Goal: Task Accomplishment & Management: Manage account settings

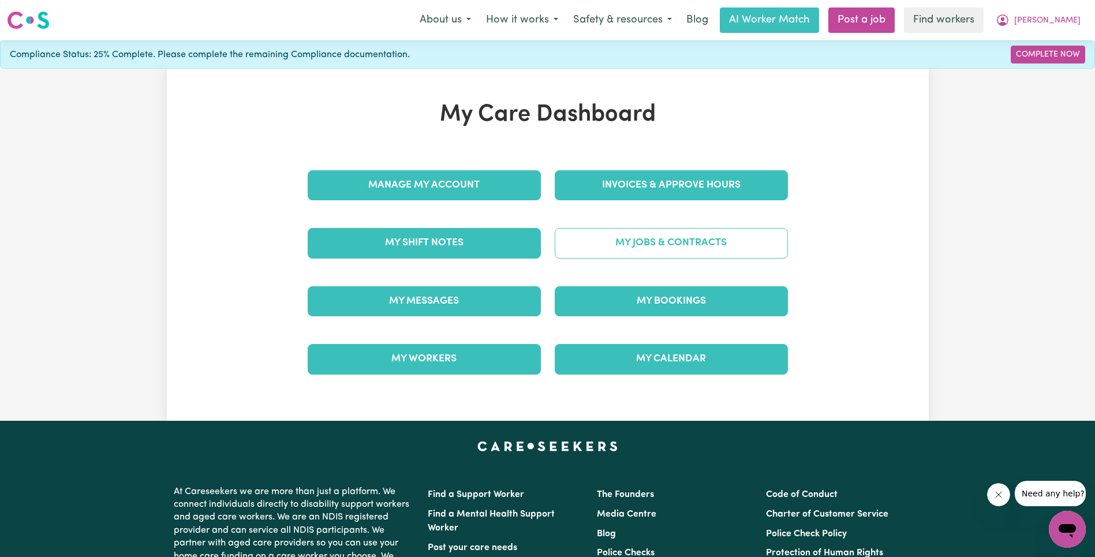
click at [611, 238] on link "My Jobs & Contracts" at bounding box center [671, 243] width 233 height 30
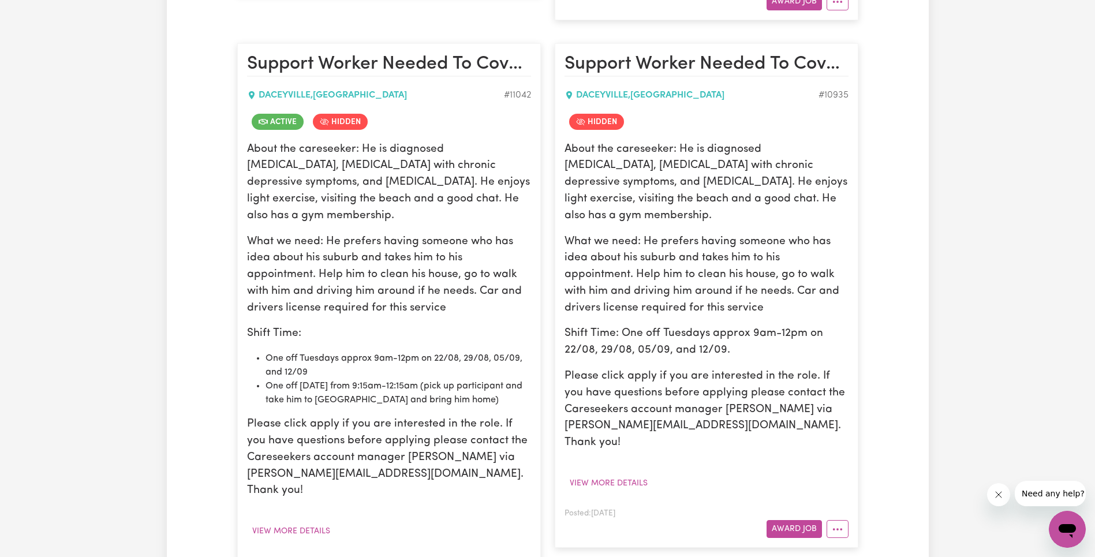
scroll to position [1035, 0]
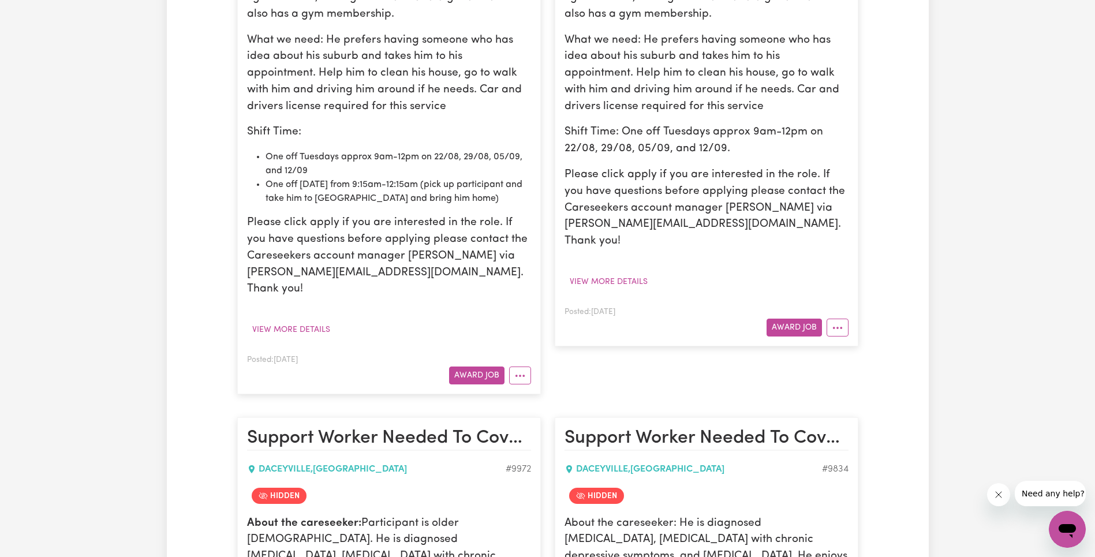
drag, startPoint x: 513, startPoint y: 379, endPoint x: 517, endPoint y: 384, distance: 7.0
click at [514, 379] on icon "More options" at bounding box center [520, 376] width 12 height 12
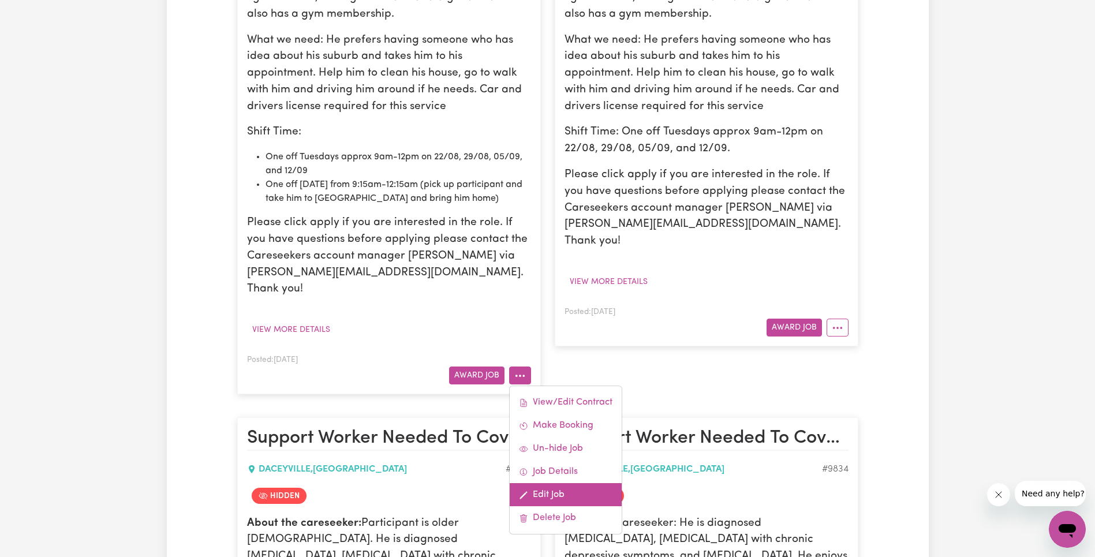
click at [579, 495] on link "Edit Job" at bounding box center [566, 494] width 112 height 23
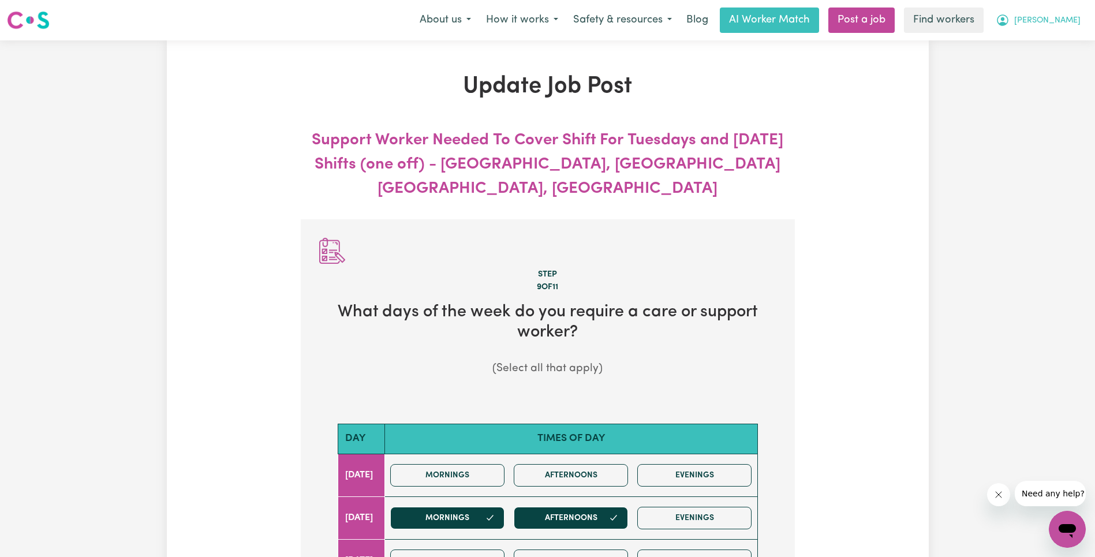
click at [1066, 23] on span "[PERSON_NAME]" at bounding box center [1047, 20] width 66 height 13
click at [1057, 38] on link "My Dashboard" at bounding box center [1041, 45] width 91 height 22
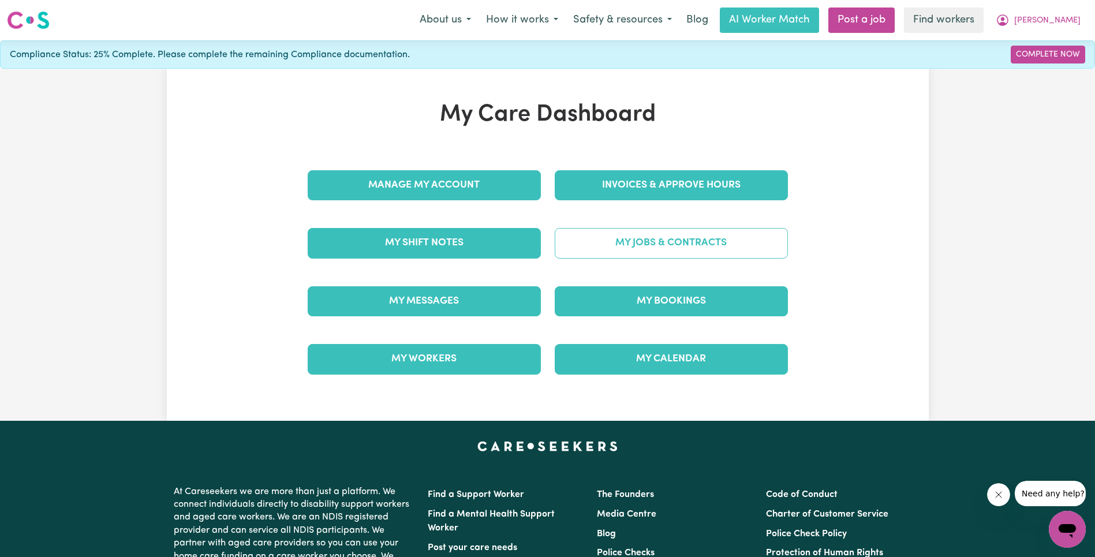
click at [713, 235] on link "My Jobs & Contracts" at bounding box center [671, 243] width 233 height 30
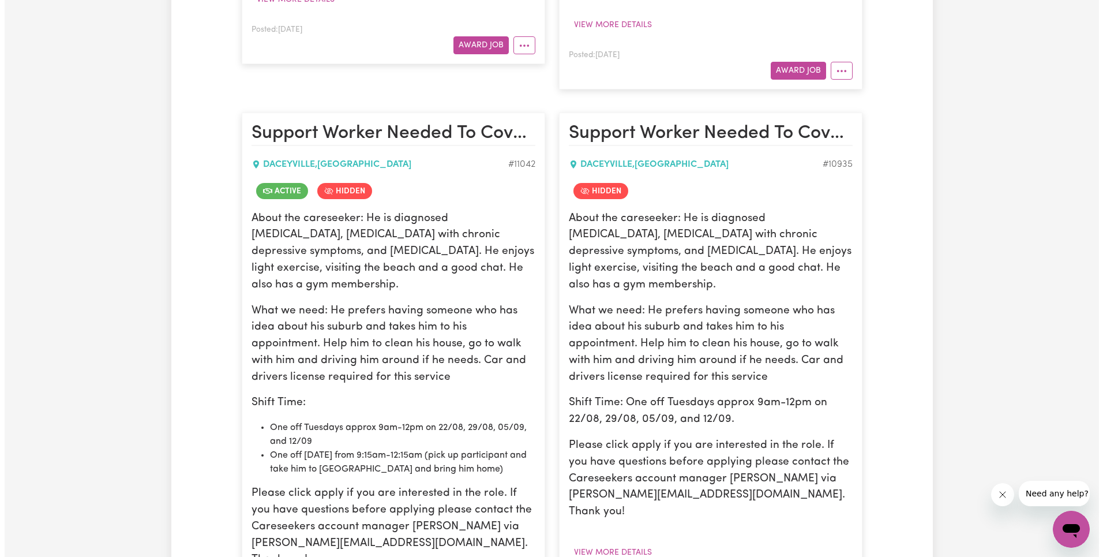
scroll to position [1068, 0]
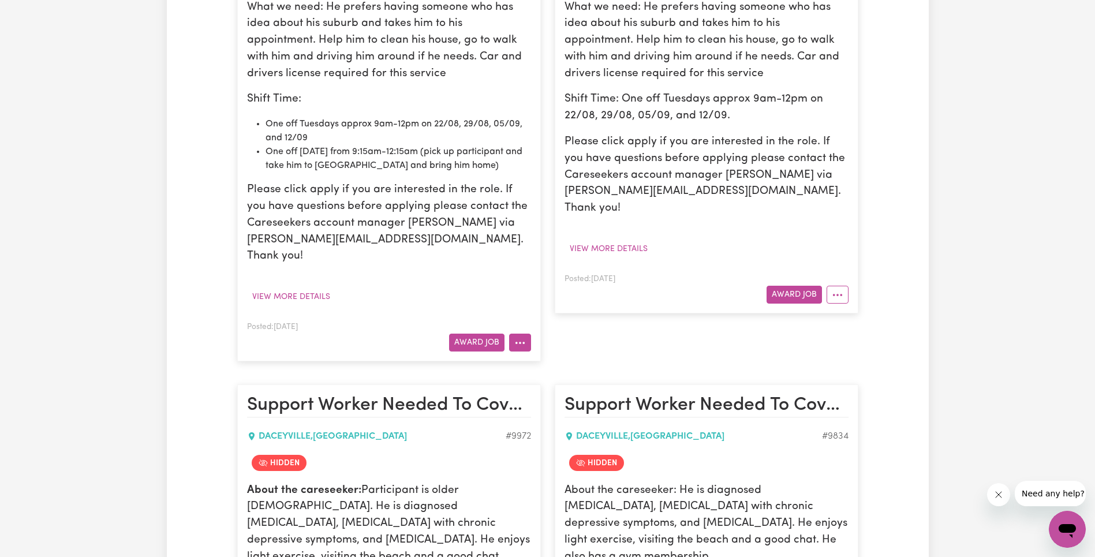
click at [518, 341] on button "More options" at bounding box center [520, 343] width 22 height 18
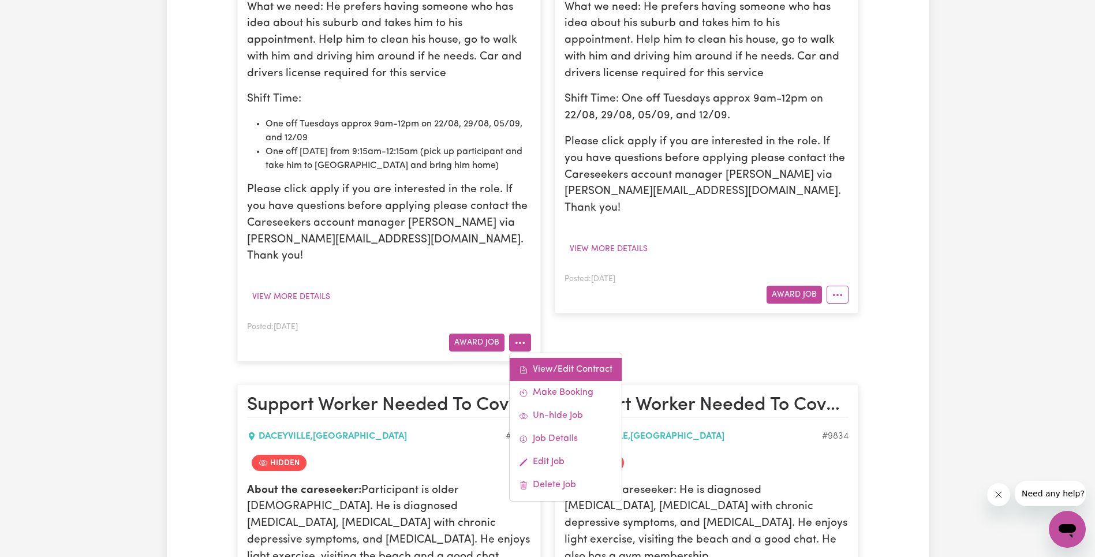
click at [538, 362] on link "View/Edit Contract" at bounding box center [566, 369] width 112 height 23
select select "WEEKDAY_DAYTIME"
select select "ASSISTANCE_SELF_CARE"
select select "ONE"
select select "[DATE]"
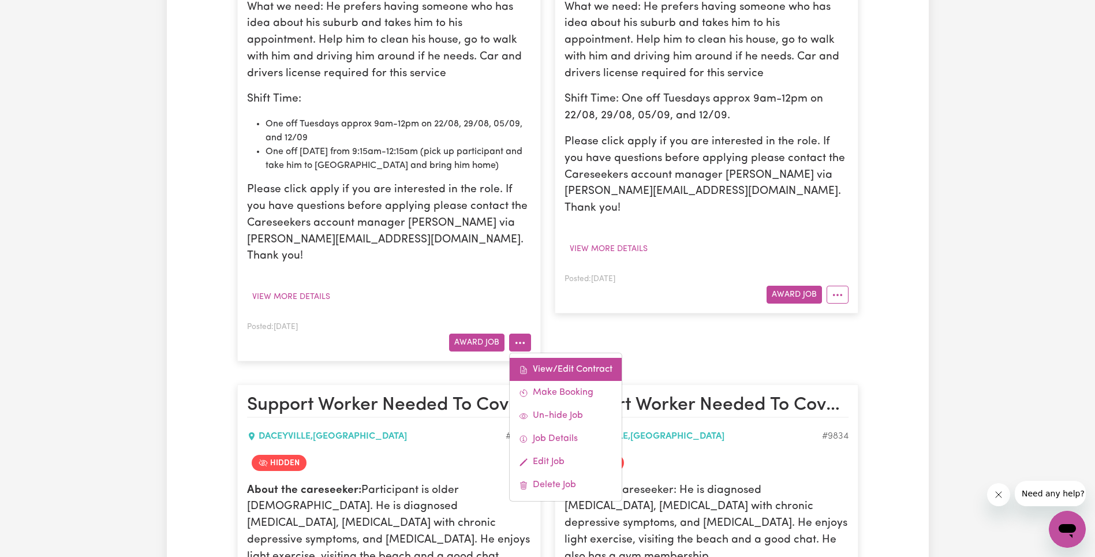
select select "ASSISTANCE_SELF_CARE"
select select "ONE"
select select "[DATE]"
select select "ASSISTANCE_SELF_CARE"
select select "ONE"
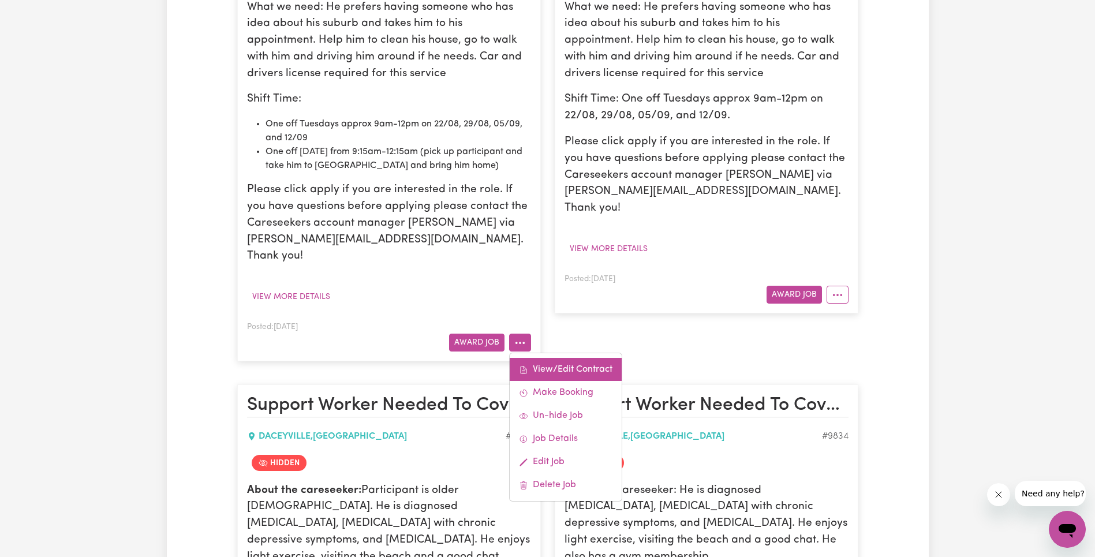
select select "PUBLIC_HOLIDAY"
select select "ASSISTANCE_SELF_CARE"
select select "ONE"
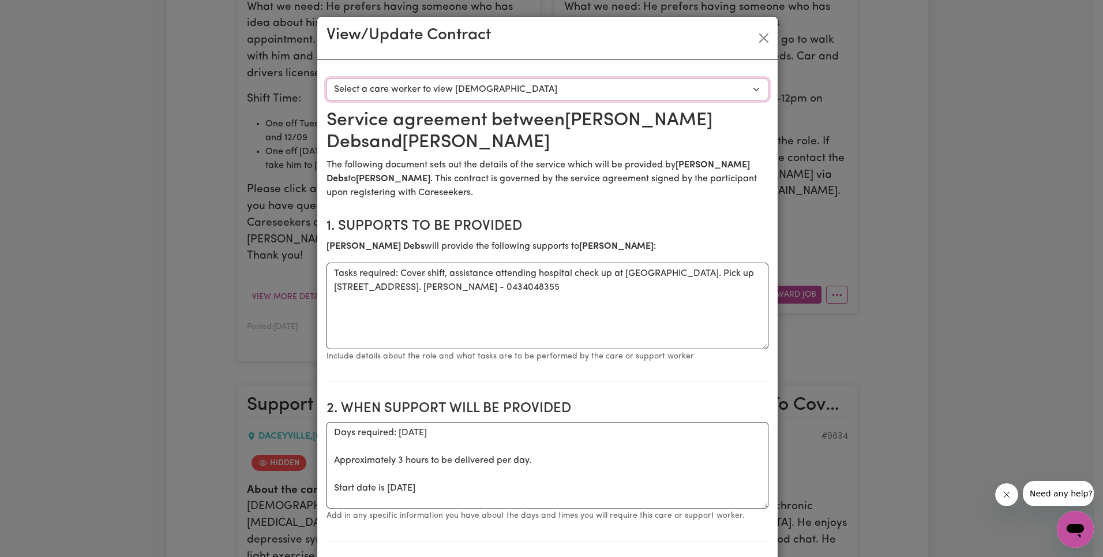
click at [516, 86] on select "Select a care worker to view [DEMOGRAPHIC_DATA] #8360 - [PERSON_NAME] (contract…" at bounding box center [548, 89] width 442 height 22
select select "7972"
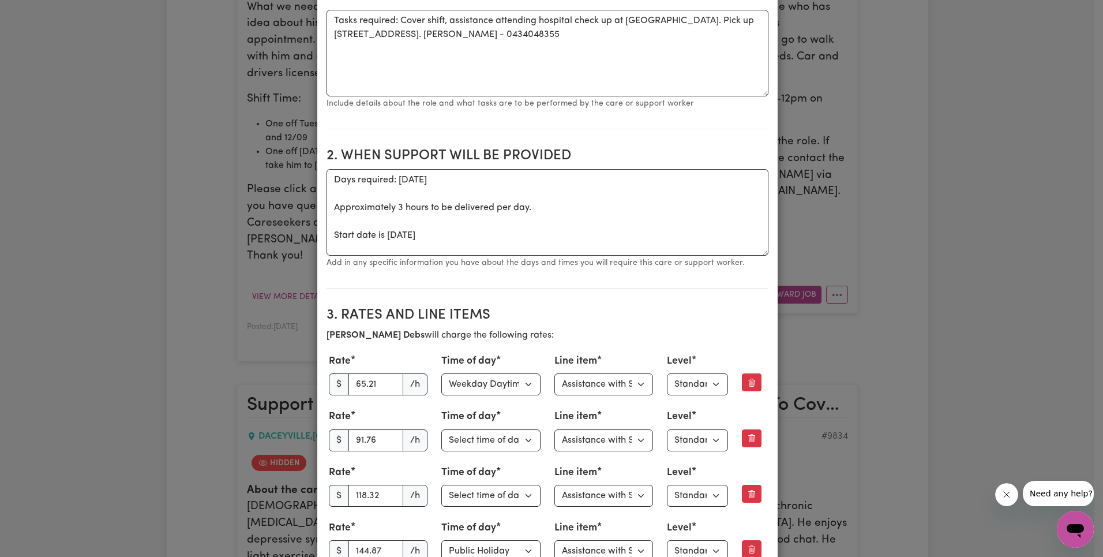
scroll to position [371, 0]
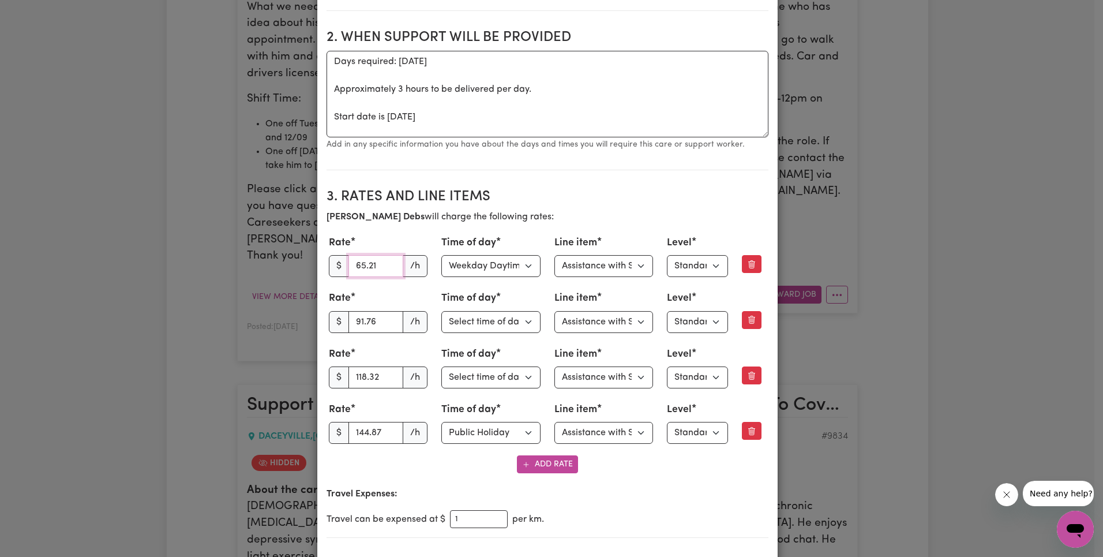
click at [363, 263] on input "65.21" at bounding box center [376, 266] width 55 height 22
paste input "3.27"
type input "63.27"
click at [635, 268] on select "Select line item Assistance with Self Care Activities Assistance with personal …" at bounding box center [604, 266] width 99 height 22
select select "OTHER"
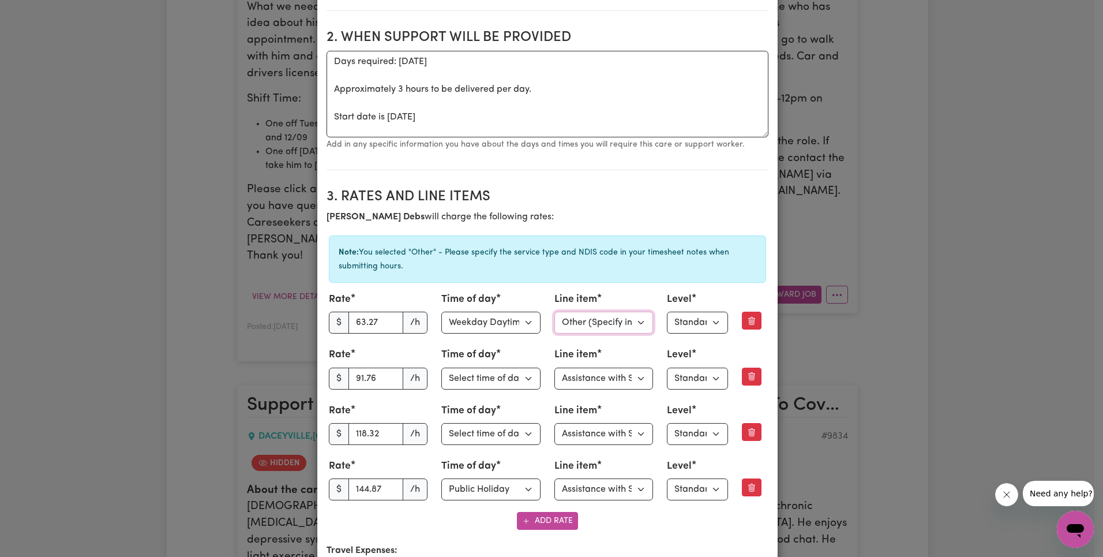
click at [598, 327] on select "Select line item Assistance with Self Care Activities Assistance with personal …" at bounding box center [604, 323] width 99 height 22
click at [598, 373] on select "Select line item Assistance with Self Care Activities Assistance with personal …" at bounding box center [604, 379] width 99 height 22
select select "OTHER"
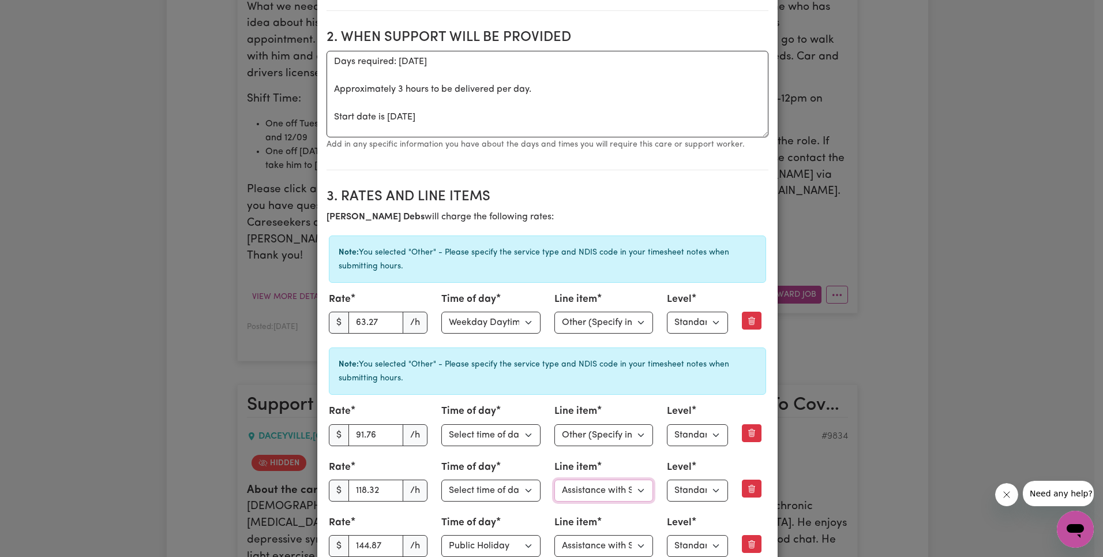
click at [594, 484] on select "Select line item Assistance with Self Care Activities Assistance with personal …" at bounding box center [604, 491] width 99 height 22
select select "OTHER"
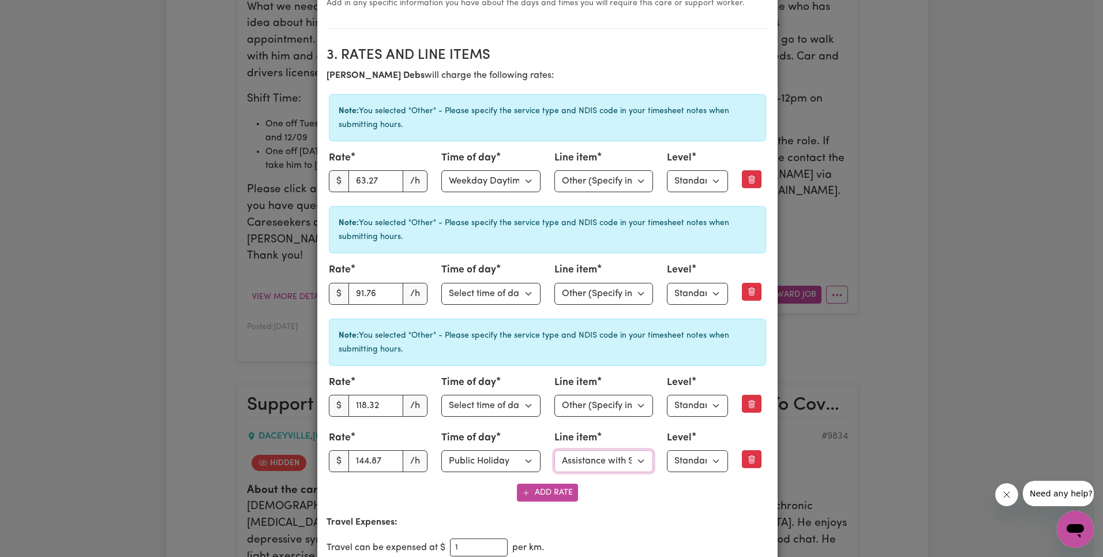
click at [594, 470] on select "Select line item Assistance with Self Care Activities Assistance with personal …" at bounding box center [604, 461] width 99 height 22
select select "OTHER"
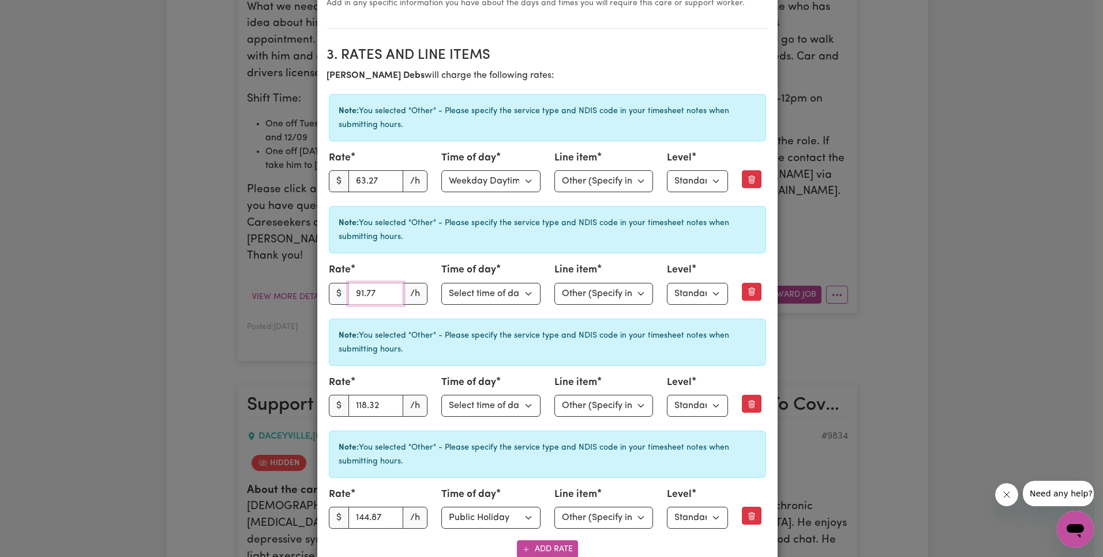
click at [387, 288] on input "91.77" at bounding box center [376, 294] width 55 height 22
click at [380, 293] on input "91.77" at bounding box center [376, 294] width 55 height 22
type input "91.76"
click at [387, 295] on input "91.76" at bounding box center [376, 294] width 55 height 22
click at [377, 292] on input "91.76" at bounding box center [376, 294] width 55 height 22
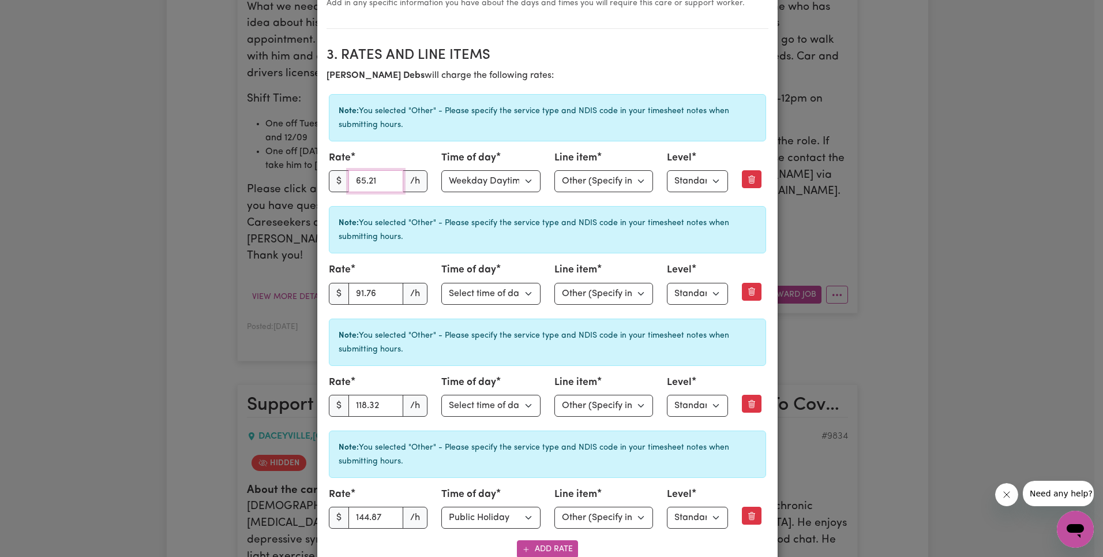
type input "63.27"
click at [420, 249] on div "Note: You selected "Other" - Please specify the service type and NDIS code in y…" at bounding box center [547, 229] width 437 height 47
click at [371, 518] on input "144.87" at bounding box center [376, 518] width 55 height 22
paste input "0.5"
type input "140.57"
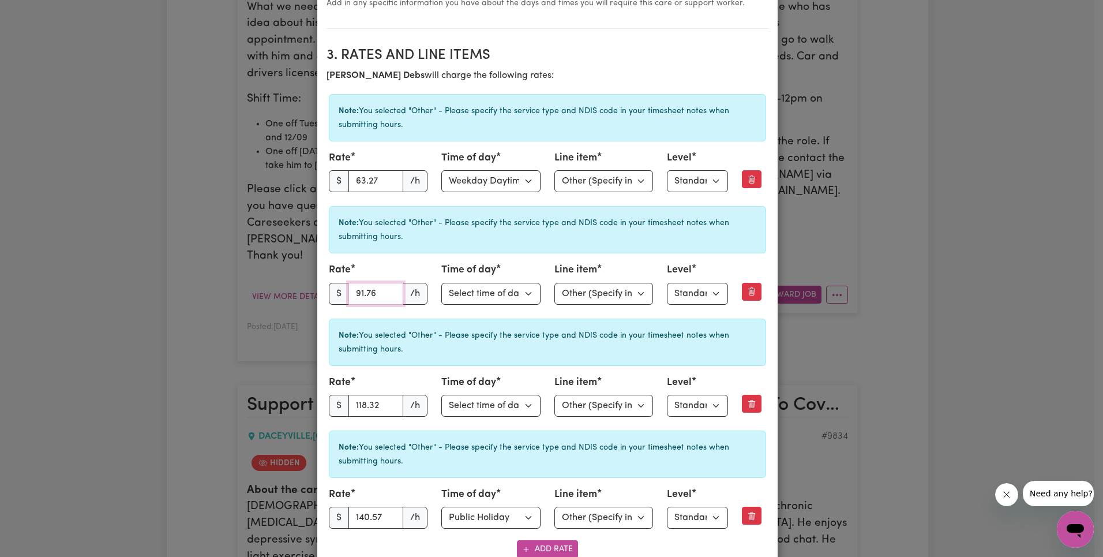
click at [373, 292] on input "91.76" at bounding box center [376, 294] width 55 height 22
click at [373, 295] on input "91.76" at bounding box center [376, 294] width 55 height 22
paste input "88.99"
type input "88.99"
click at [365, 408] on input "118.32" at bounding box center [376, 406] width 55 height 22
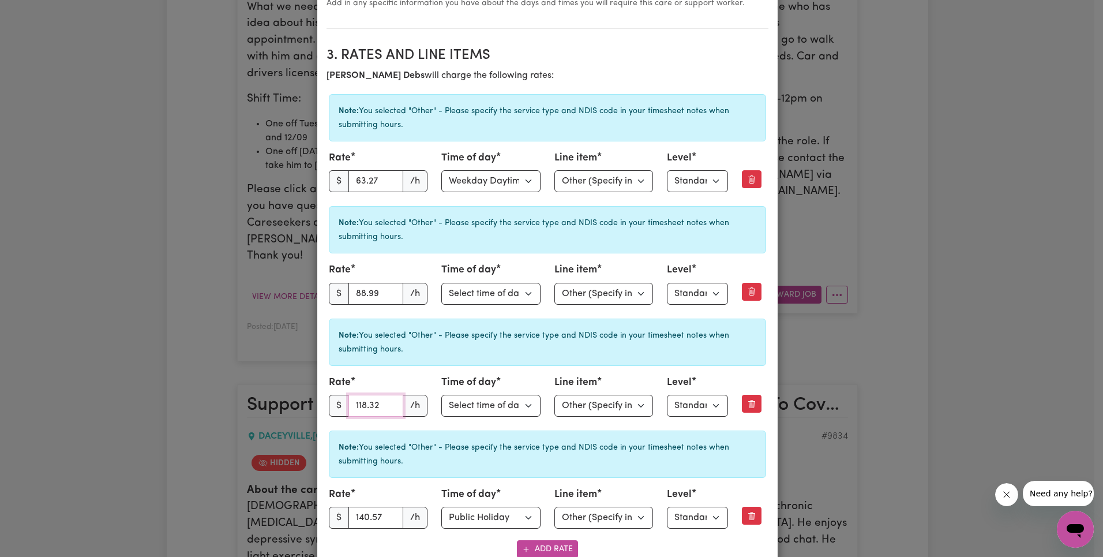
paste input "4.83"
type input "114.83"
click at [613, 358] on div "Note: You selected "Other" - Please specify the service type and NDIS code in y…" at bounding box center [547, 342] width 437 height 47
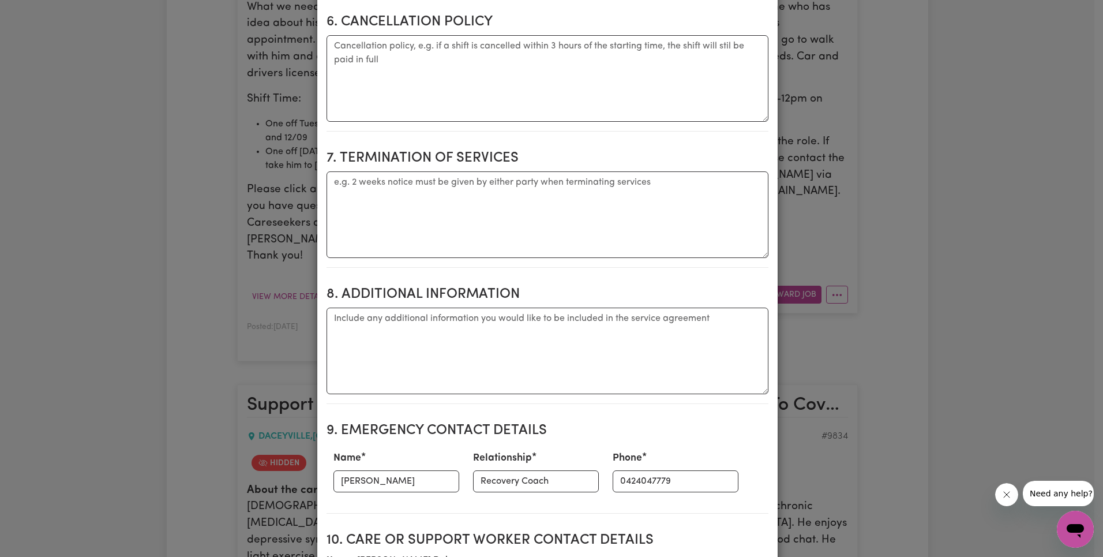
scroll to position [1880, 0]
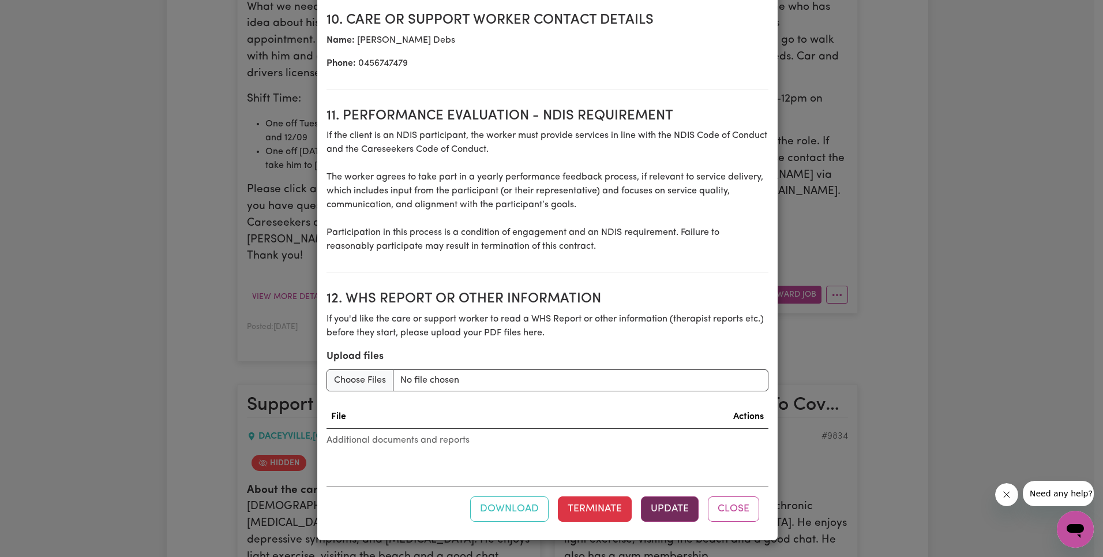
click at [667, 506] on button "Update" at bounding box center [670, 508] width 58 height 25
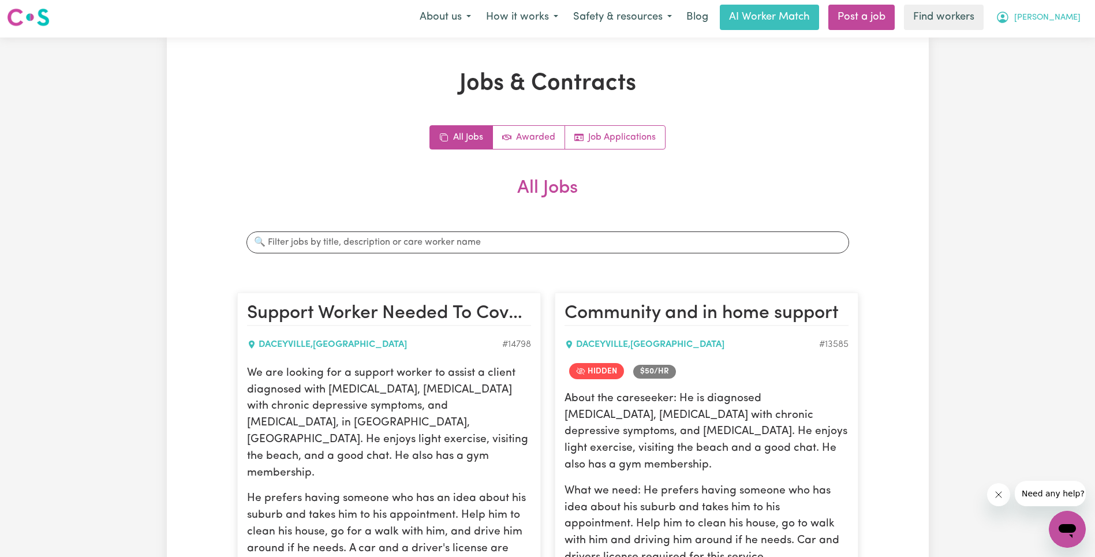
scroll to position [0, 0]
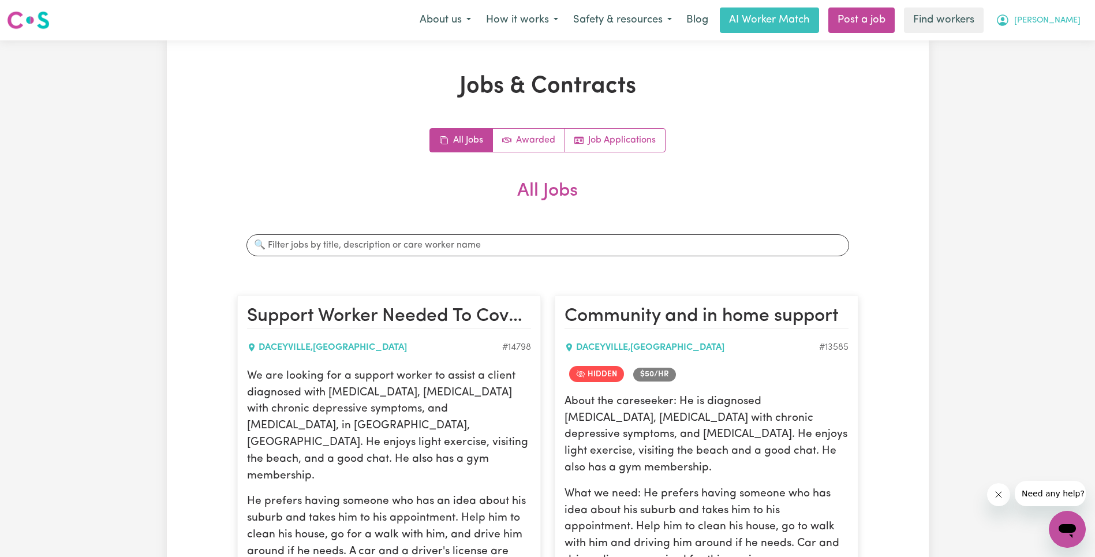
click at [1066, 21] on span "[PERSON_NAME]" at bounding box center [1047, 20] width 66 height 13
click at [1053, 62] on link "Logout" at bounding box center [1041, 66] width 91 height 22
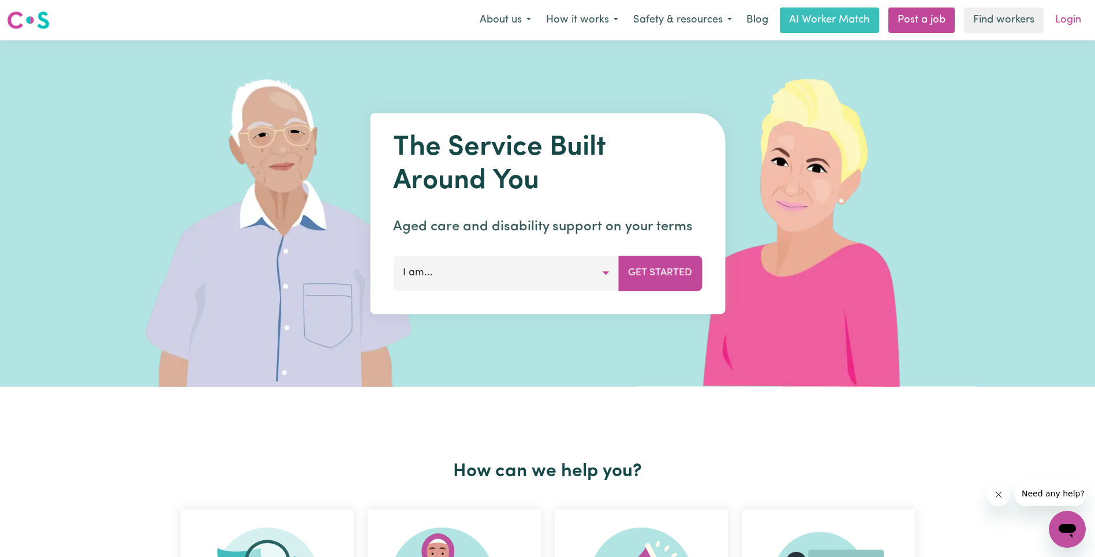
click at [1076, 13] on link "Login" at bounding box center [1068, 20] width 40 height 25
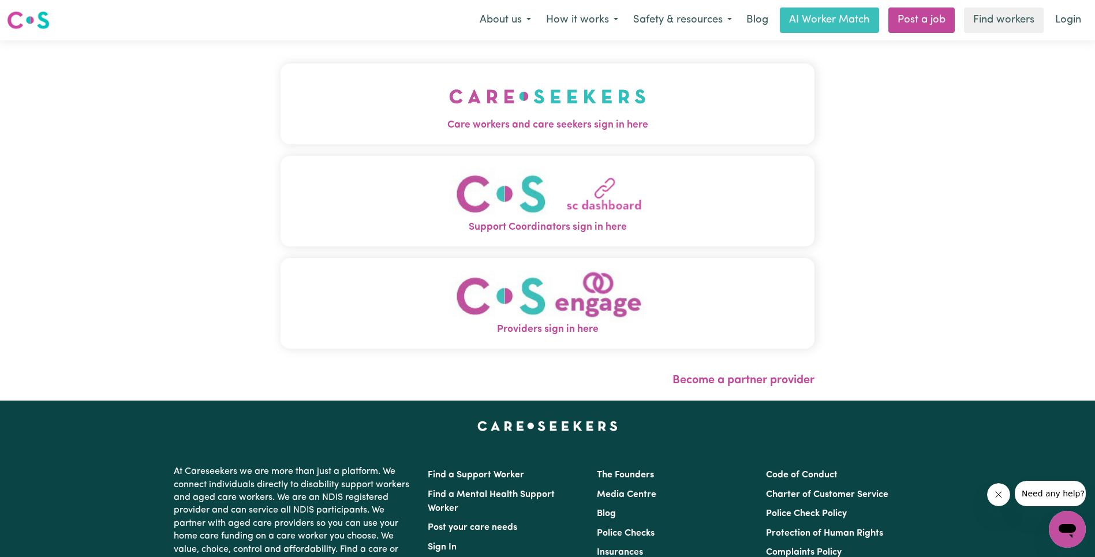
click at [280, 102] on button "Care workers and care seekers sign in here" at bounding box center [547, 103] width 534 height 81
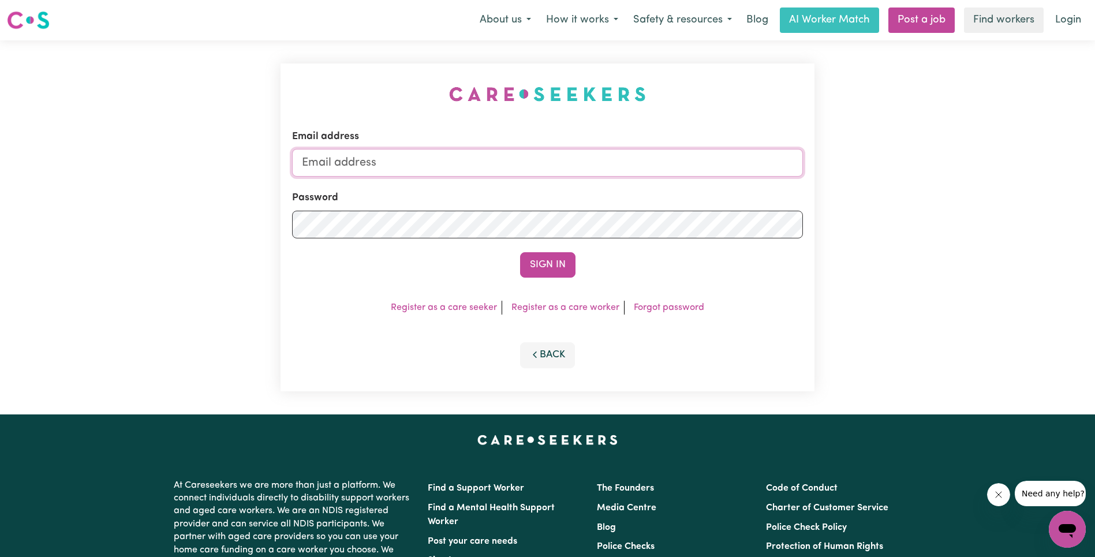
click at [553, 173] on input "Email address" at bounding box center [547, 163] width 511 height 28
click at [554, 264] on button "Sign In" at bounding box center [547, 264] width 55 height 25
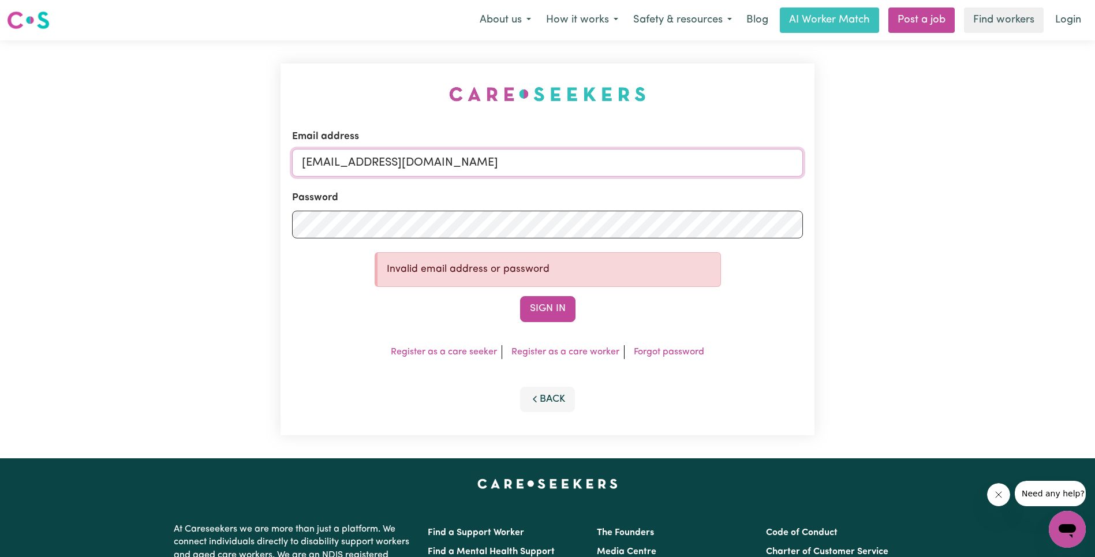
drag, startPoint x: 365, startPoint y: 164, endPoint x: 675, endPoint y: 161, distance: 309.3
click at [675, 161] on input "[EMAIL_ADDRESS][DOMAIN_NAME]" at bounding box center [547, 163] width 511 height 28
paste input "ronaldharrison"
click at [551, 313] on button "Sign In" at bounding box center [547, 308] width 55 height 25
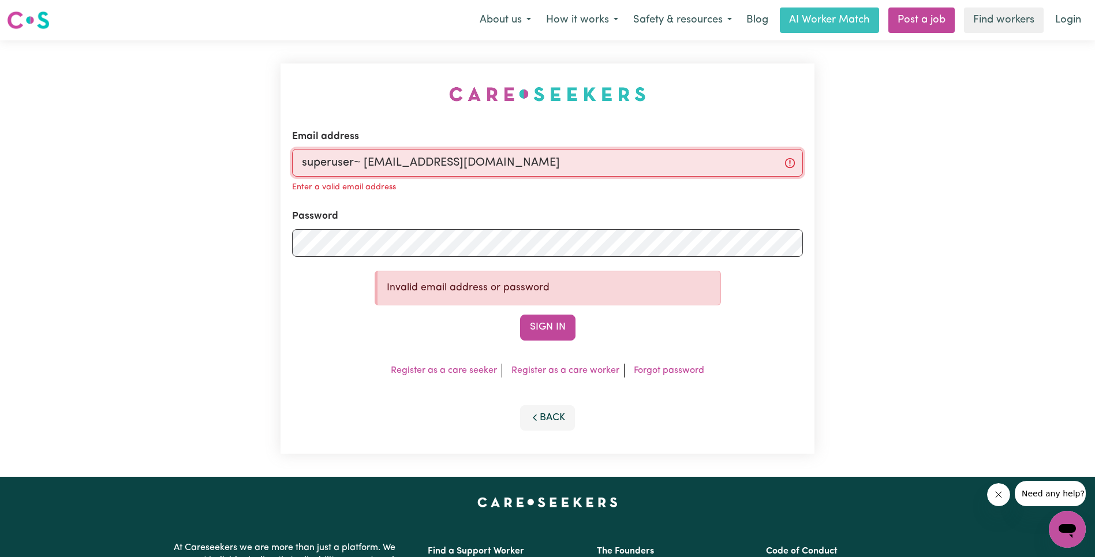
click at [361, 163] on input "superuser~ [EMAIL_ADDRESS][DOMAIN_NAME]" at bounding box center [547, 163] width 511 height 28
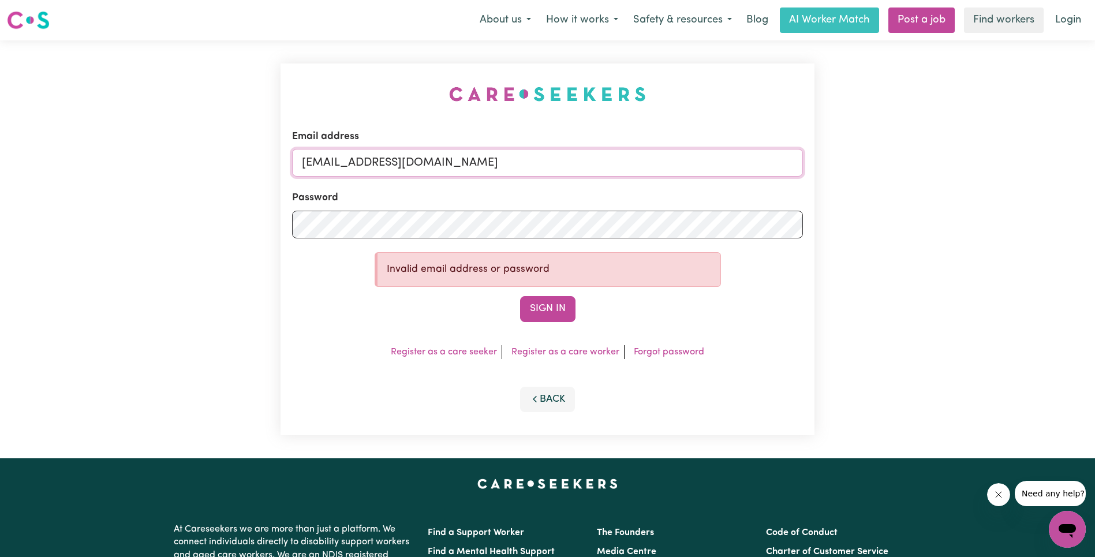
type input "[EMAIL_ADDRESS][DOMAIN_NAME]"
click at [520, 296] on button "Sign In" at bounding box center [547, 308] width 55 height 25
